Goal: Transaction & Acquisition: Subscribe to service/newsletter

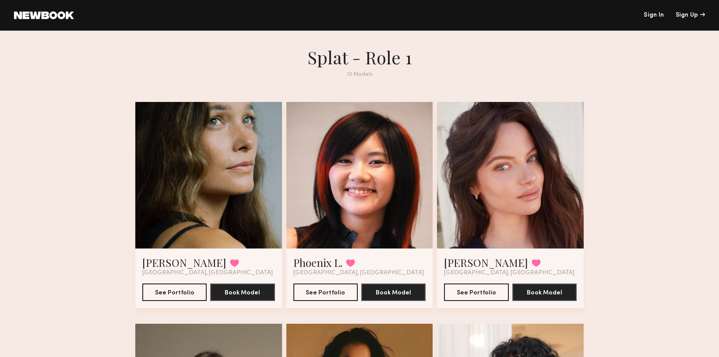
click at [213, 195] on div at bounding box center [208, 175] width 147 height 147
click at [223, 198] on div at bounding box center [208, 175] width 147 height 147
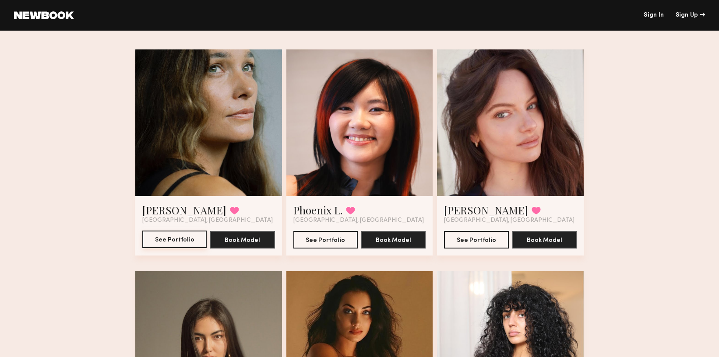
scroll to position [54, 0]
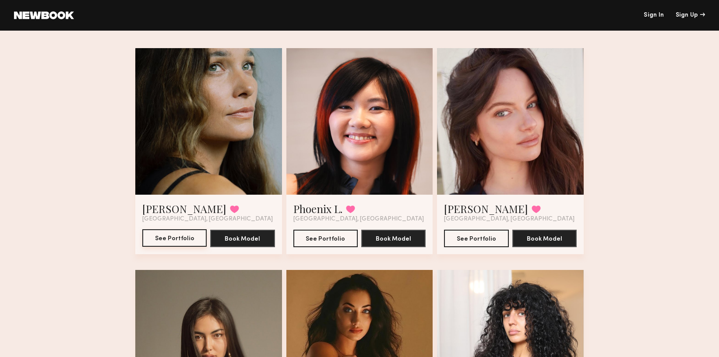
click at [192, 237] on button "See Portfolio" at bounding box center [174, 239] width 64 height 18
click at [163, 240] on button "See Portfolio" at bounding box center [174, 239] width 64 height 18
click at [156, 239] on button "See Portfolio" at bounding box center [174, 239] width 64 height 18
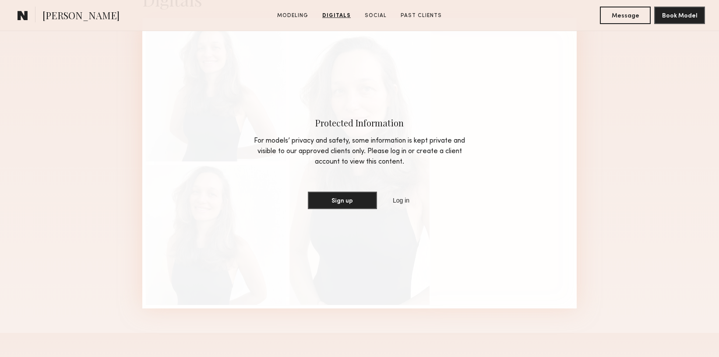
scroll to position [805, 0]
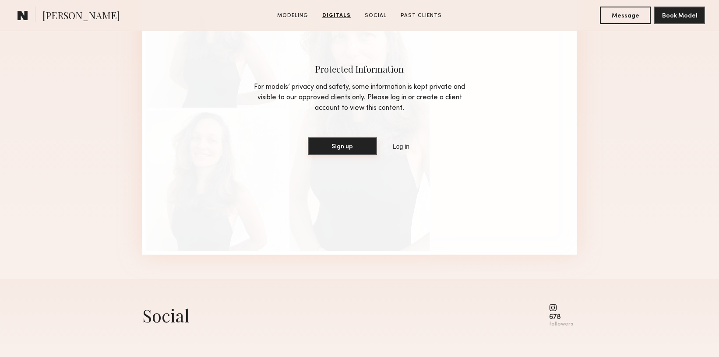
click at [367, 145] on button "Sign up" at bounding box center [342, 147] width 69 height 18
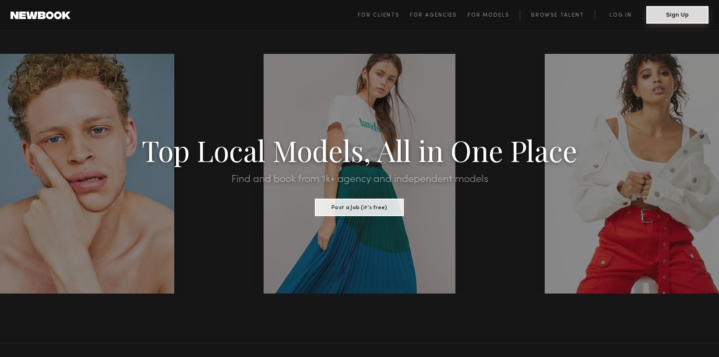
click at [705, 16] on button "Sign Up" at bounding box center [678, 15] width 62 height 18
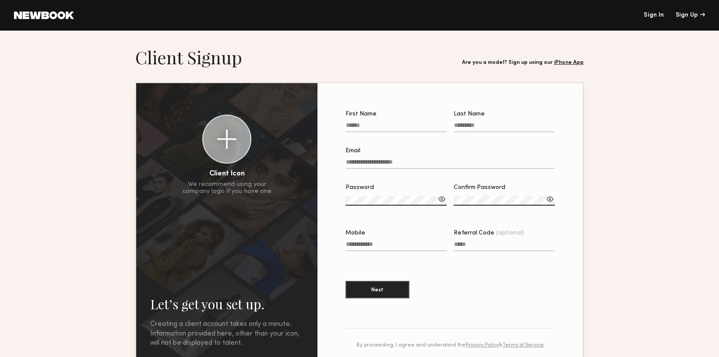
click at [375, 122] on label "First Name" at bounding box center [396, 126] width 101 height 30
click at [375, 122] on input "First Name" at bounding box center [396, 127] width 101 height 10
type input "******"
click at [473, 125] on input "Last Name" at bounding box center [504, 127] width 101 height 10
type input "******"
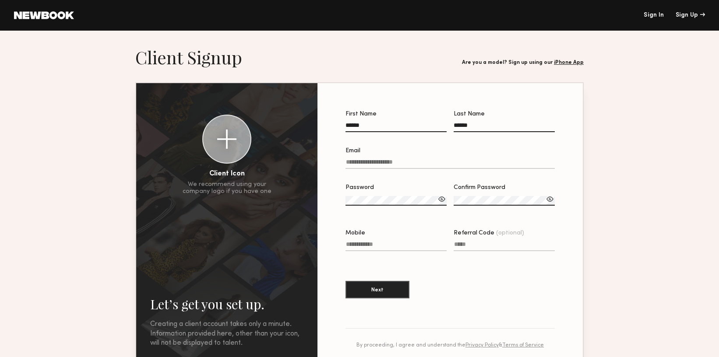
click at [394, 162] on input "Email" at bounding box center [450, 164] width 209 height 10
type input "*"
type input "**********"
click at [378, 193] on label "Password" at bounding box center [396, 200] width 101 height 30
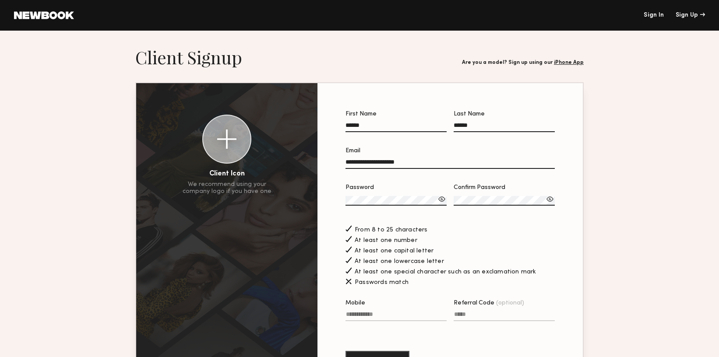
click at [439, 198] on div "Password Confirm Password" at bounding box center [450, 204] width 209 height 39
click at [495, 224] on div "From 8 to 25 characters" at bounding box center [450, 229] width 209 height 10
click at [373, 312] on input "Mobile" at bounding box center [396, 316] width 101 height 10
type input "**********"
click at [443, 199] on div at bounding box center [442, 199] width 9 height 9
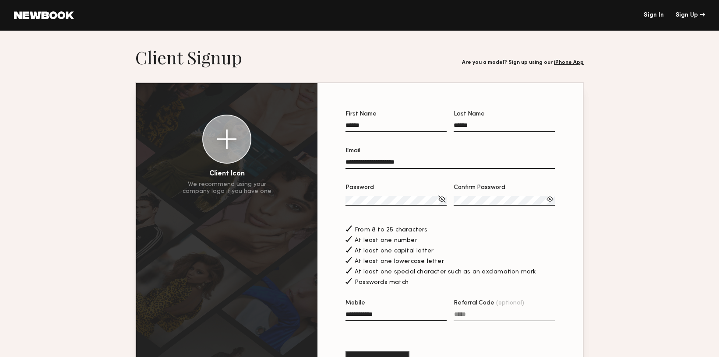
click at [552, 200] on div at bounding box center [550, 199] width 9 height 9
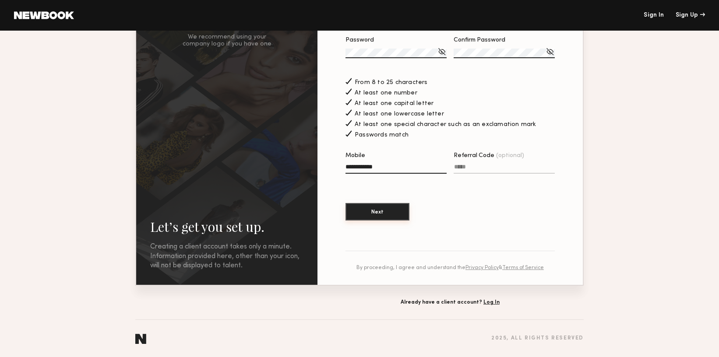
click at [384, 211] on button "Next" at bounding box center [378, 212] width 64 height 18
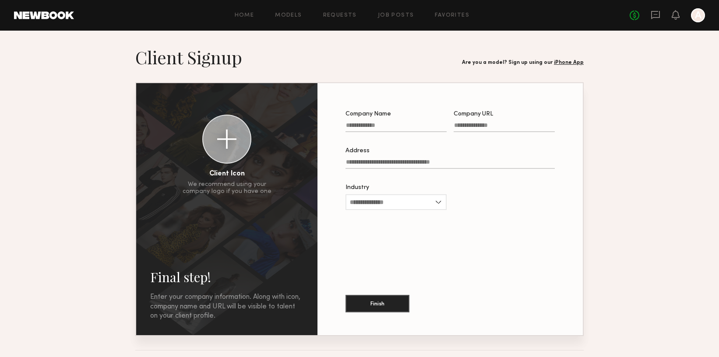
click at [403, 123] on input "Company Name" at bounding box center [396, 127] width 101 height 10
type input "**********"
click at [495, 126] on input "Company URL" at bounding box center [504, 127] width 101 height 10
type input "**********"
click at [437, 202] on input "Industry" at bounding box center [396, 203] width 101 height 16
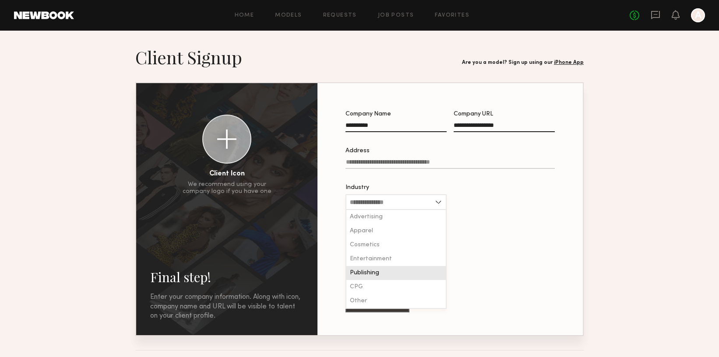
scroll to position [31, 0]
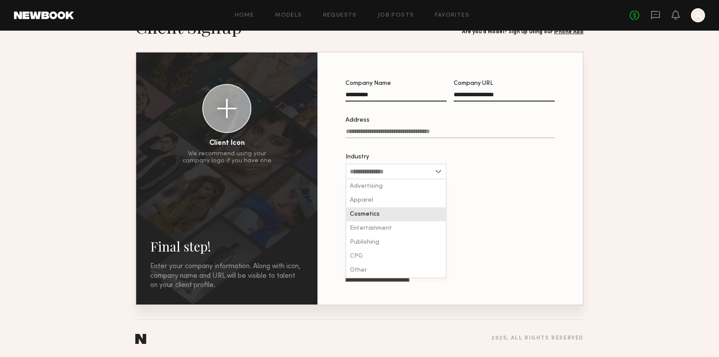
click at [389, 210] on div "Cosmetics" at bounding box center [396, 215] width 99 height 14
type input "*********"
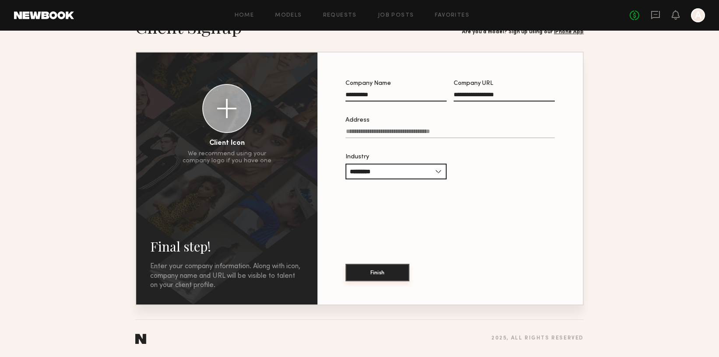
click at [385, 274] on button "Finish" at bounding box center [378, 273] width 64 height 18
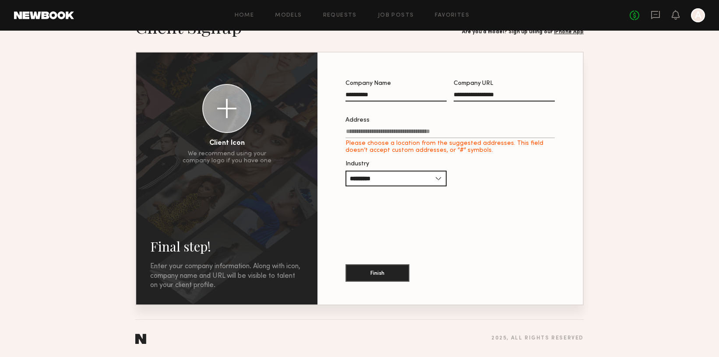
click at [399, 126] on label "Address Please choose a location from the suggested addresses. This field doesn…" at bounding box center [450, 135] width 209 height 37
click at [399, 128] on input "Address Please choose a location from the suggested addresses. This field doesn…" at bounding box center [450, 133] width 209 height 10
paste input "**********"
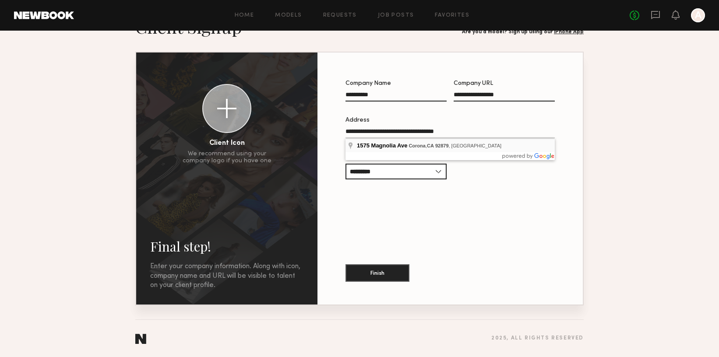
type input "**********"
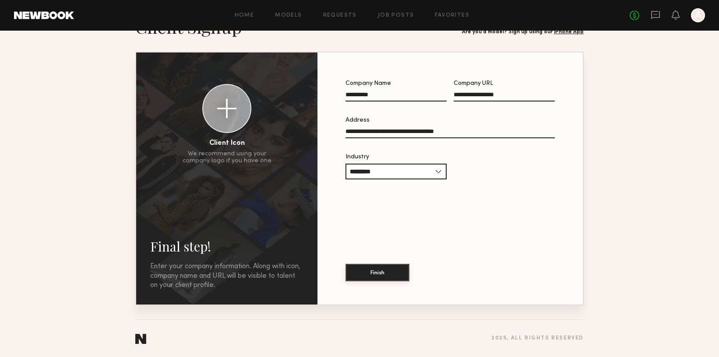
click at [369, 274] on button "Finish" at bounding box center [378, 273] width 64 height 18
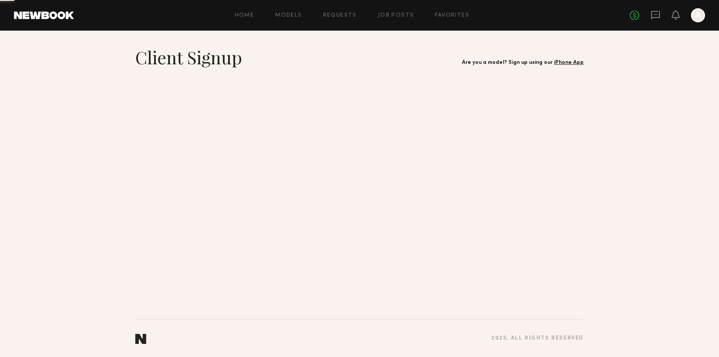
scroll to position [0, 0]
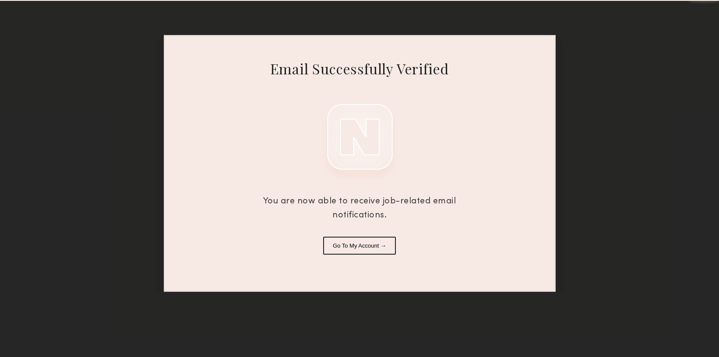
click at [366, 246] on button "Go To My Account →" at bounding box center [359, 246] width 73 height 18
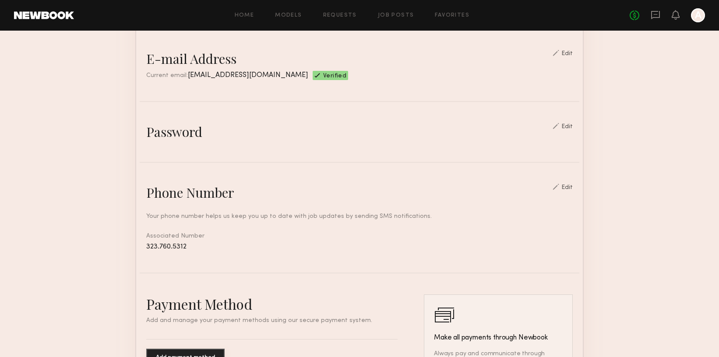
scroll to position [237, 0]
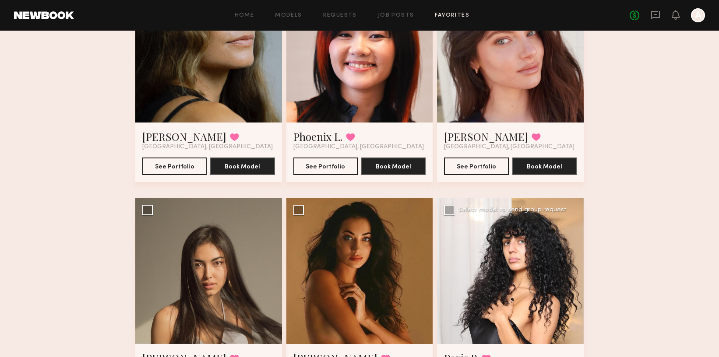
scroll to position [124, 0]
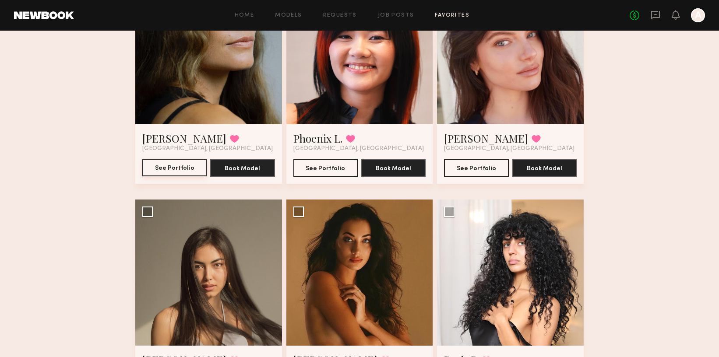
click at [180, 167] on button "See Portfolio" at bounding box center [174, 168] width 64 height 18
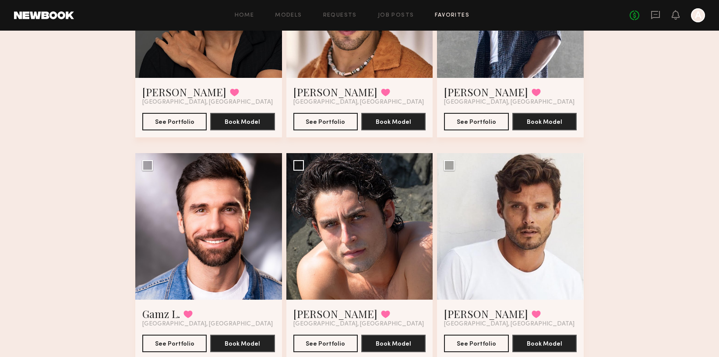
scroll to position [394, 0]
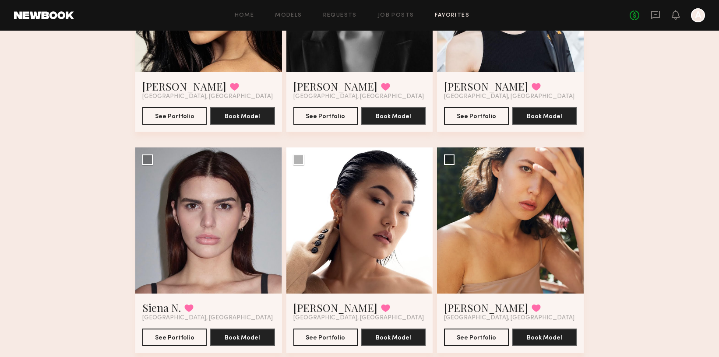
scroll to position [202, 0]
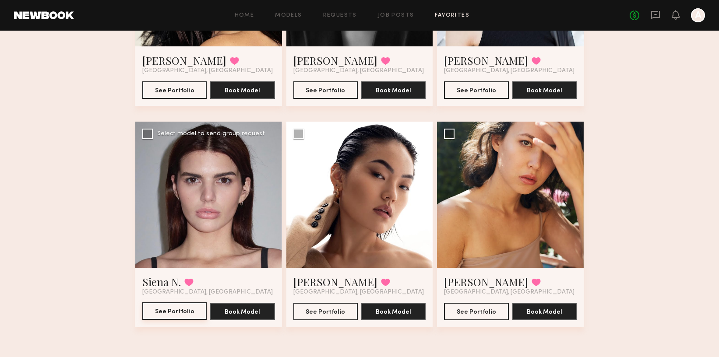
click at [185, 309] on button "See Portfolio" at bounding box center [174, 312] width 64 height 18
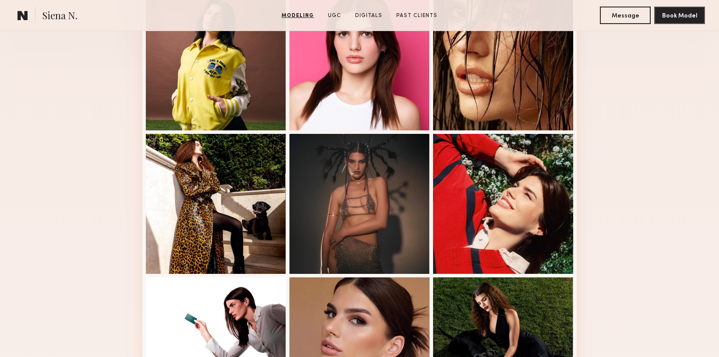
scroll to position [268, 0]
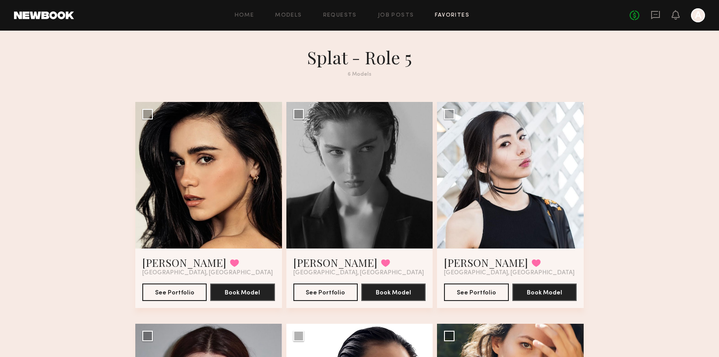
scroll to position [202, 0]
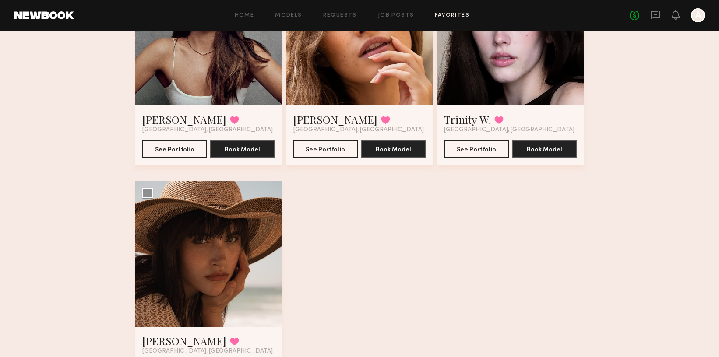
scroll to position [859, 0]
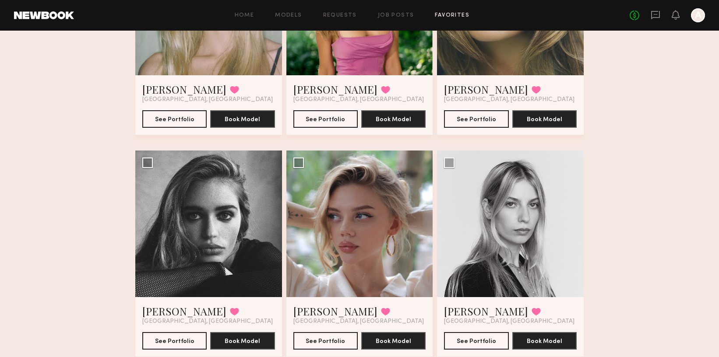
scroll to position [1062, 0]
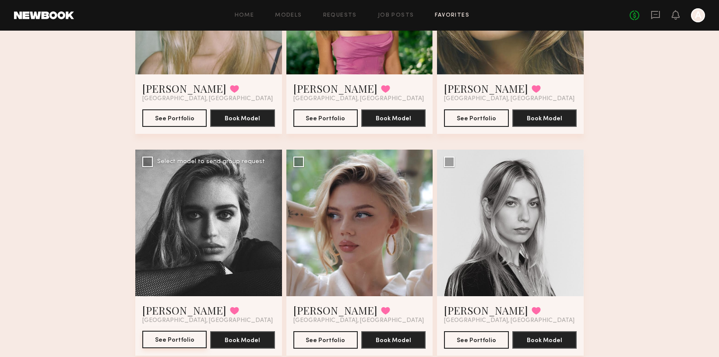
click at [164, 339] on button "See Portfolio" at bounding box center [174, 340] width 64 height 18
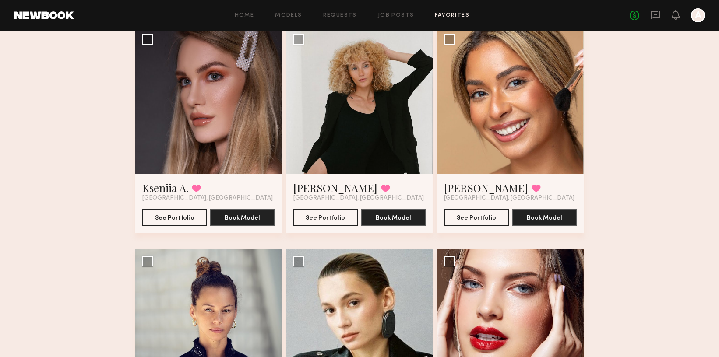
scroll to position [513, 0]
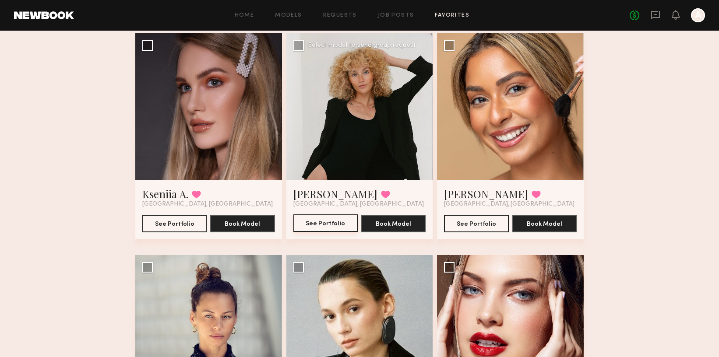
click at [311, 218] on button "See Portfolio" at bounding box center [326, 224] width 64 height 18
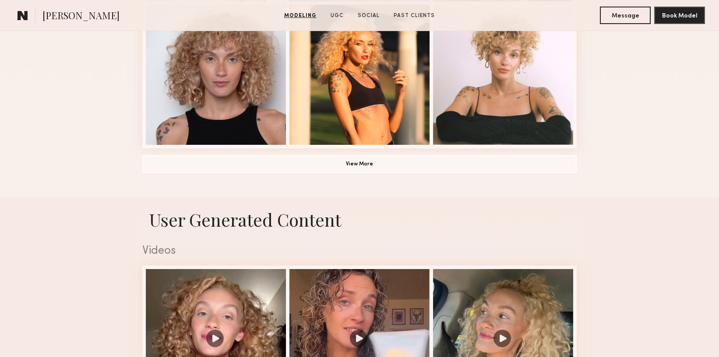
scroll to position [688, 0]
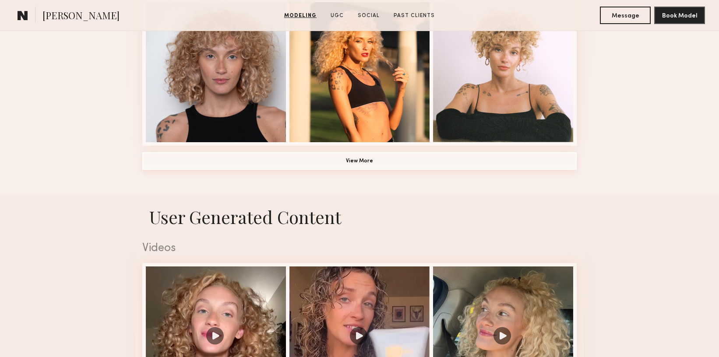
click at [349, 163] on button "View More" at bounding box center [359, 161] width 435 height 18
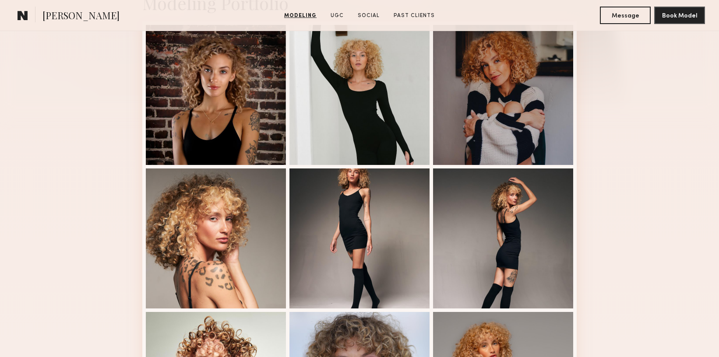
scroll to position [233, 0]
